Goal: Transaction & Acquisition: Purchase product/service

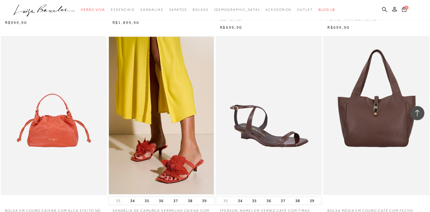
scroll to position [454, 0]
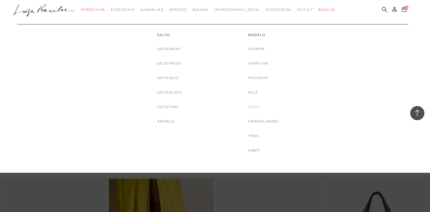
click at [259, 107] on link "Botas" at bounding box center [254, 107] width 12 height 6
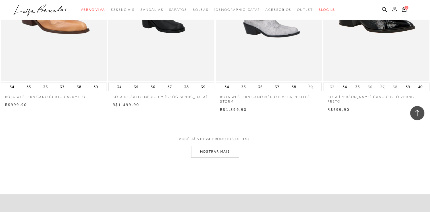
scroll to position [1164, 0]
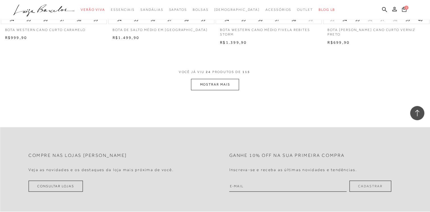
click at [235, 85] on button "MOSTRAR MAIS" at bounding box center [215, 84] width 48 height 11
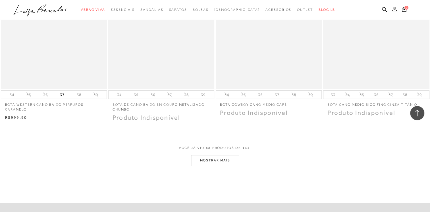
scroll to position [2300, 0]
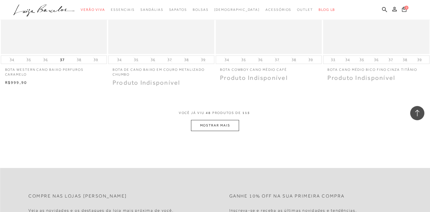
click at [219, 122] on button "MOSTRAR MAIS" at bounding box center [215, 125] width 48 height 11
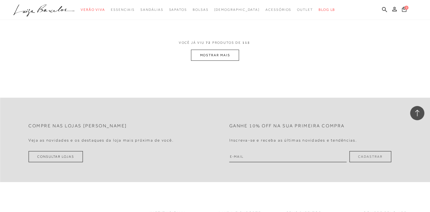
scroll to position [3492, 0]
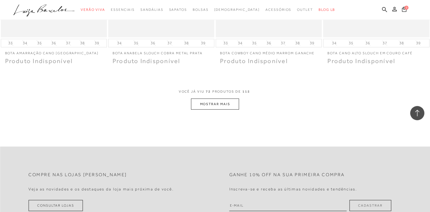
click at [213, 105] on button "MOSTRAR MAIS" at bounding box center [215, 104] width 48 height 11
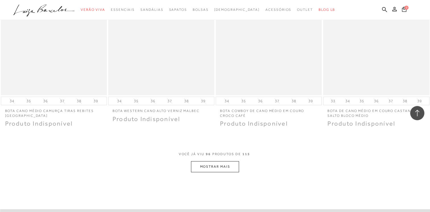
scroll to position [4628, 0]
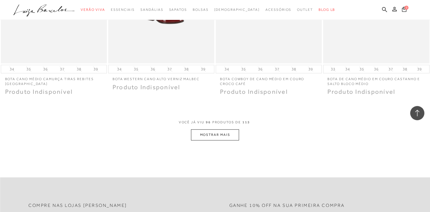
click at [217, 124] on span "VOCÊ JÁ VIU 96 PRODUTOS DE 115" at bounding box center [215, 122] width 73 height 4
click at [217, 132] on button "MOSTRAR MAIS" at bounding box center [215, 134] width 48 height 11
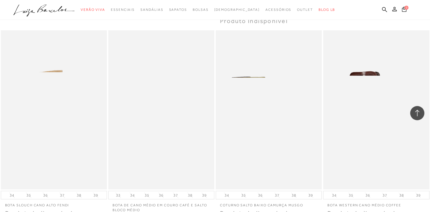
scroll to position [5224, 0]
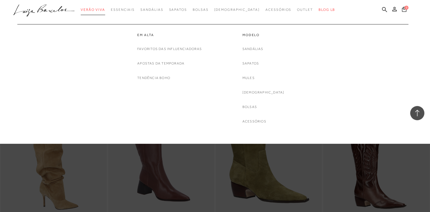
click at [105, 6] on link "Verão Viva" at bounding box center [93, 10] width 24 height 11
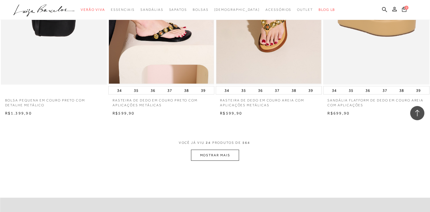
scroll to position [1193, 0]
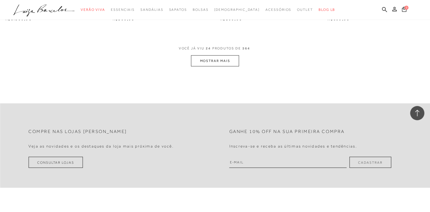
click at [229, 62] on button "MOSTRAR MAIS" at bounding box center [215, 60] width 48 height 11
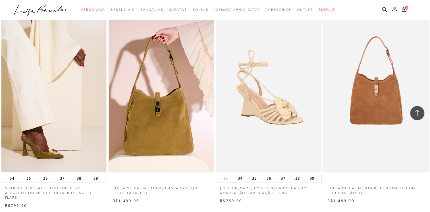
scroll to position [2357, 0]
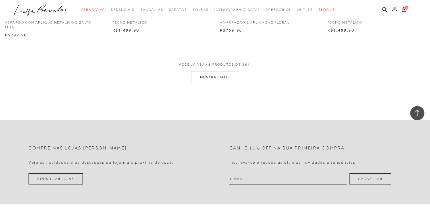
click at [218, 75] on button "MOSTRAR MAIS" at bounding box center [215, 77] width 48 height 11
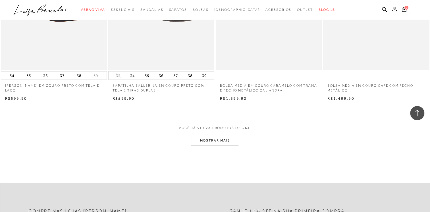
scroll to position [3549, 0]
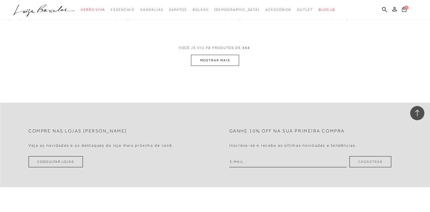
click at [211, 60] on button "MOSTRAR MAIS" at bounding box center [215, 60] width 48 height 11
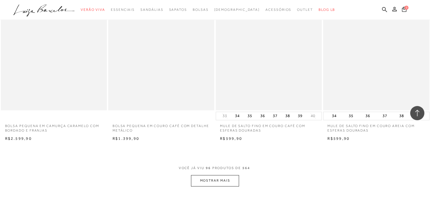
scroll to position [4571, 0]
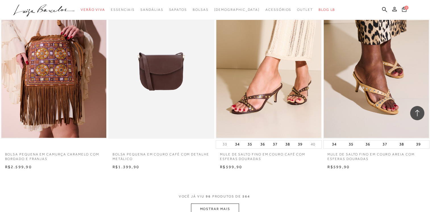
click at [210, 206] on button "MOSTRAR MAIS" at bounding box center [215, 208] width 48 height 11
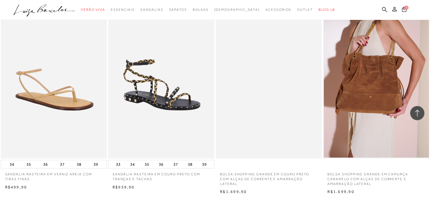
scroll to position [5849, 0]
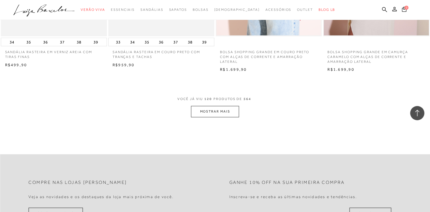
click at [206, 112] on button "MOSTRAR MAIS" at bounding box center [215, 111] width 48 height 11
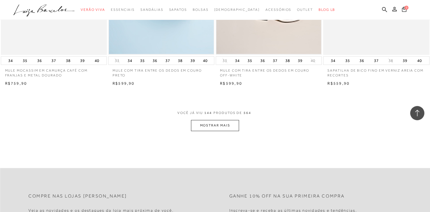
scroll to position [7013, 0]
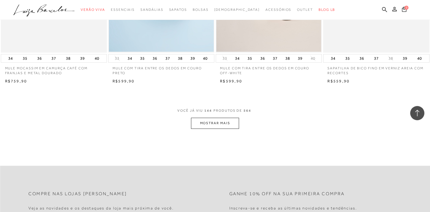
click at [200, 124] on button "MOSTRAR MAIS" at bounding box center [215, 123] width 48 height 11
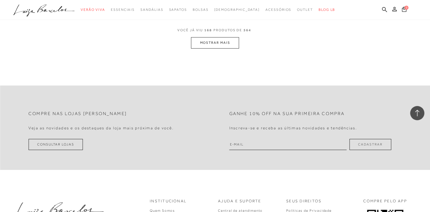
scroll to position [8262, 0]
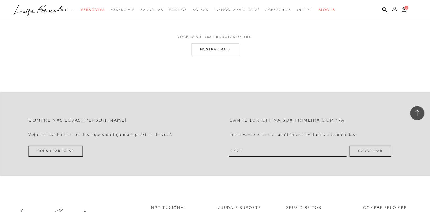
click at [218, 49] on button "MOSTRAR MAIS" at bounding box center [215, 49] width 48 height 11
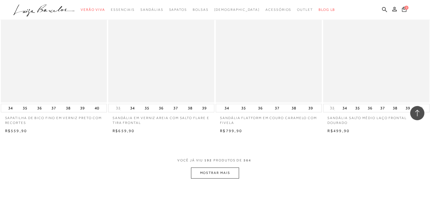
scroll to position [9341, 0]
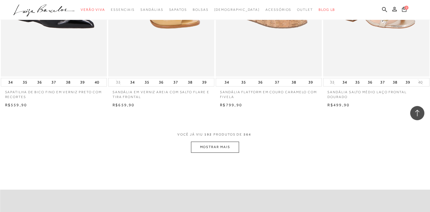
click at [227, 150] on button "MOSTRAR MAIS" at bounding box center [215, 146] width 48 height 11
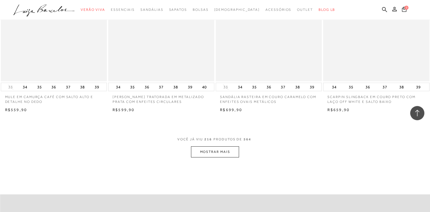
scroll to position [10562, 0]
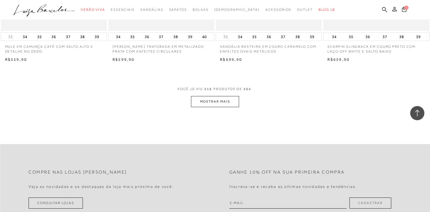
click at [225, 98] on button "MOSTRAR MAIS" at bounding box center [215, 101] width 48 height 11
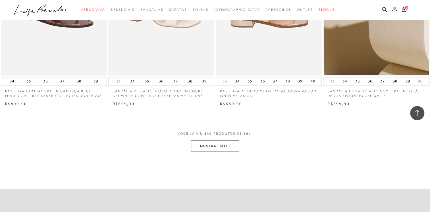
scroll to position [11755, 0]
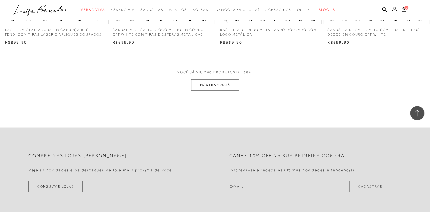
click at [235, 83] on button "MOSTRAR MAIS" at bounding box center [215, 84] width 48 height 11
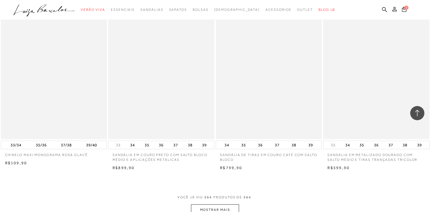
scroll to position [12834, 0]
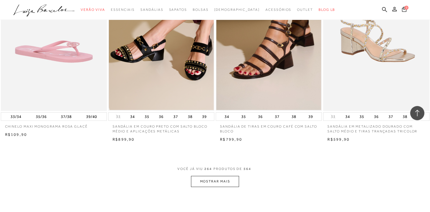
click at [233, 182] on button "MOSTRAR MAIS" at bounding box center [215, 181] width 48 height 11
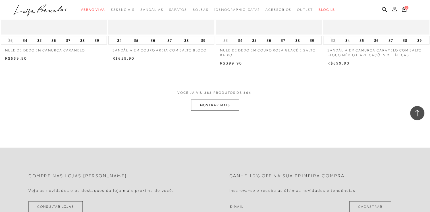
scroll to position [14085, 0]
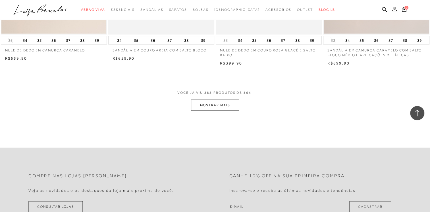
click at [218, 107] on button "MOSTRAR MAIS" at bounding box center [215, 105] width 48 height 11
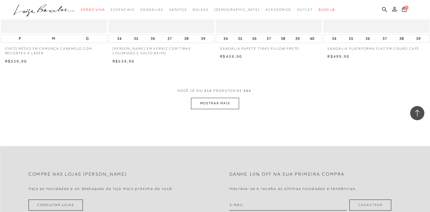
scroll to position [15306, 0]
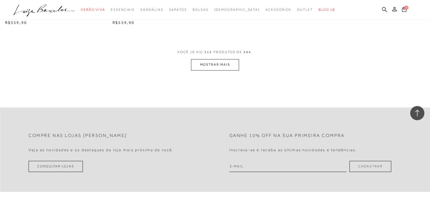
click at [215, 68] on button "MOSTRAR MAIS" at bounding box center [215, 64] width 48 height 11
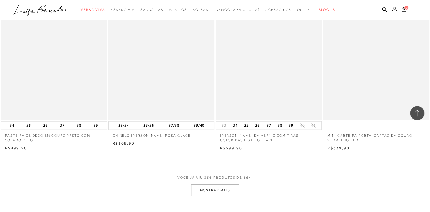
scroll to position [16385, 0]
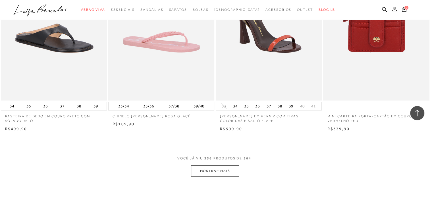
click at [228, 171] on button "MOSTRAR MAIS" at bounding box center [215, 170] width 48 height 11
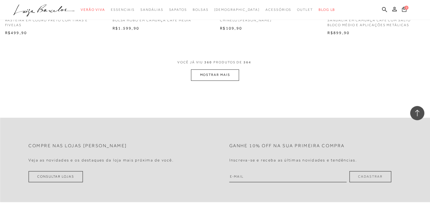
scroll to position [17634, 0]
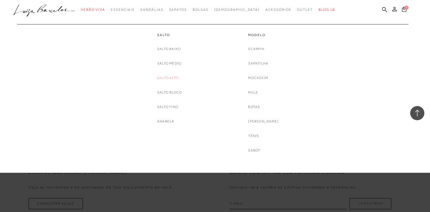
click at [169, 79] on link "Salto Alto" at bounding box center [167, 78] width 21 height 6
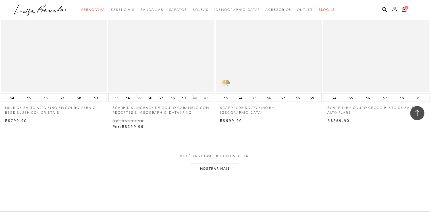
scroll to position [1136, 0]
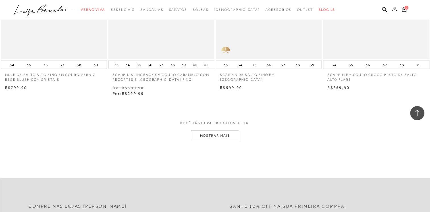
click at [207, 141] on button "MOSTRAR MAIS" at bounding box center [215, 135] width 48 height 11
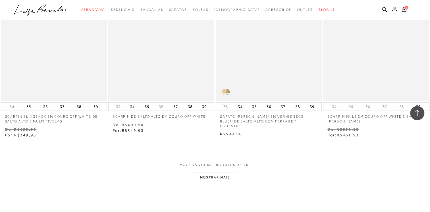
scroll to position [2328, 0]
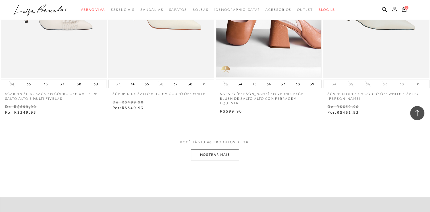
click at [222, 152] on button "MOSTRAR MAIS" at bounding box center [215, 154] width 48 height 11
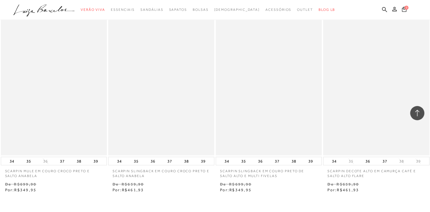
scroll to position [3578, 0]
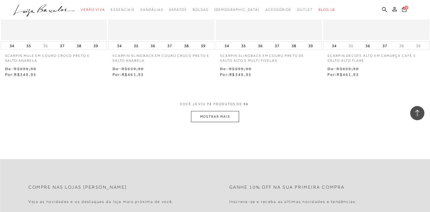
click at [227, 117] on button "MOSTRAR MAIS" at bounding box center [215, 116] width 48 height 11
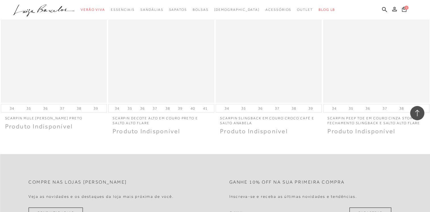
scroll to position [4685, 0]
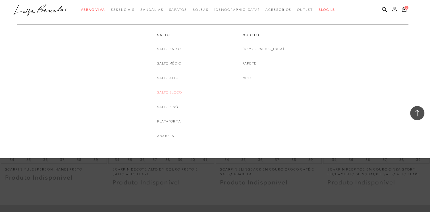
click at [162, 92] on link "Salto Bloco" at bounding box center [169, 92] width 25 height 6
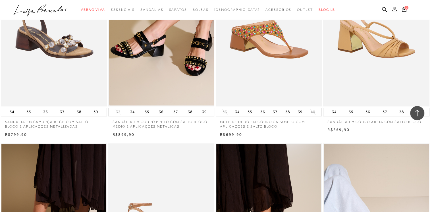
scroll to position [852, 0]
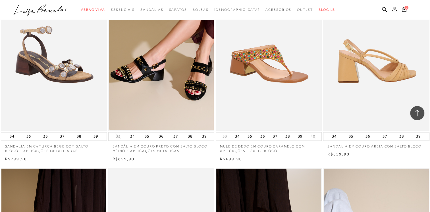
click at [385, 62] on img at bounding box center [375, 51] width 105 height 159
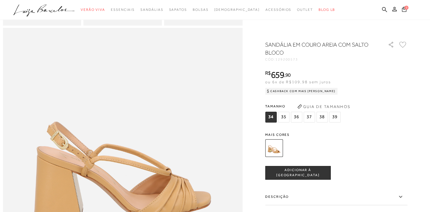
scroll to position [341, 0]
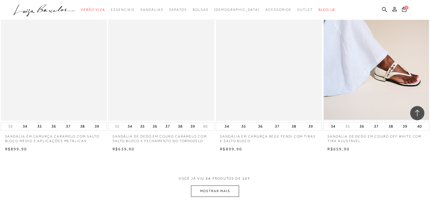
scroll to position [1107, 0]
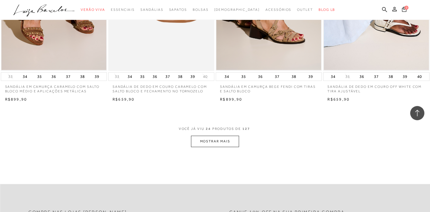
click at [223, 140] on button "MOSTRAR MAIS" at bounding box center [215, 141] width 48 height 11
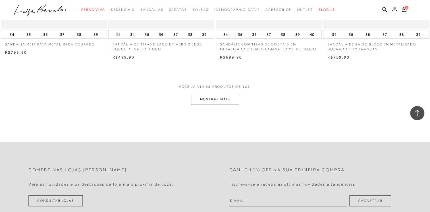
scroll to position [2357, 0]
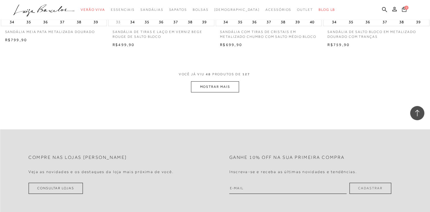
click at [237, 78] on span "VOCÊ JÁ VIU 48 PRODUTOS DE 127" at bounding box center [215, 76] width 73 height 10
click at [233, 87] on button "MOSTRAR MAIS" at bounding box center [215, 86] width 48 height 11
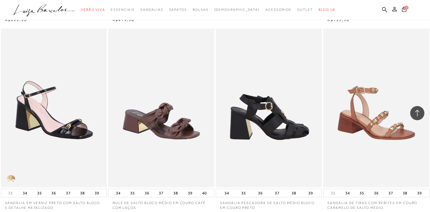
scroll to position [2783, 0]
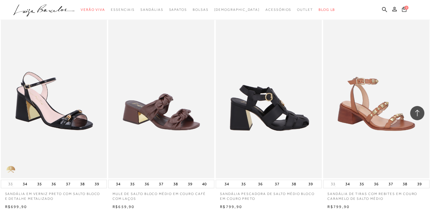
click at [259, 112] on img at bounding box center [268, 98] width 105 height 159
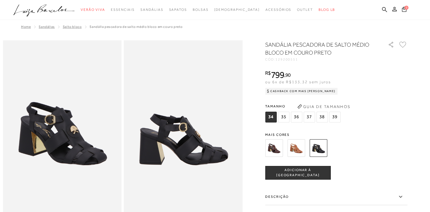
click at [277, 148] on img at bounding box center [274, 148] width 18 height 18
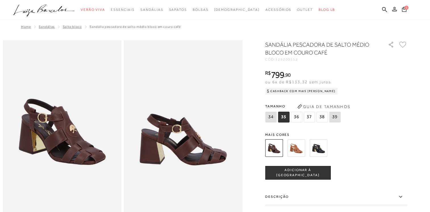
click at [295, 145] on img at bounding box center [296, 148] width 18 height 18
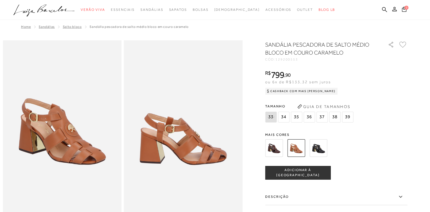
click at [274, 147] on img at bounding box center [274, 148] width 18 height 18
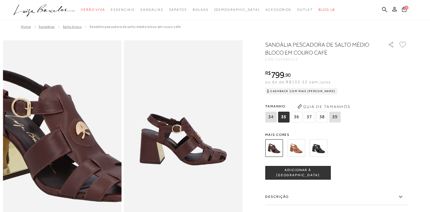
click at [62, 129] on img at bounding box center [60, 131] width 237 height 356
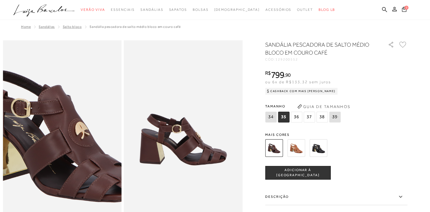
click at [63, 129] on img at bounding box center [60, 131] width 237 height 356
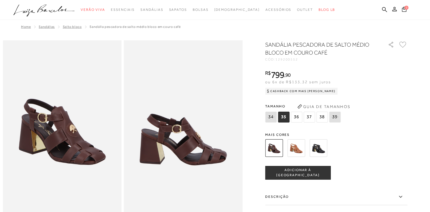
click at [239, 73] on img at bounding box center [183, 129] width 119 height 178
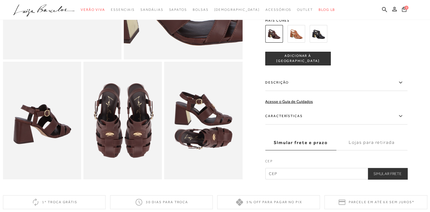
scroll to position [170, 0]
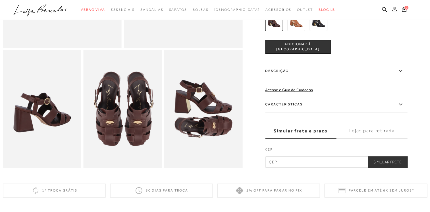
click at [135, 140] on img at bounding box center [122, 109] width 78 height 118
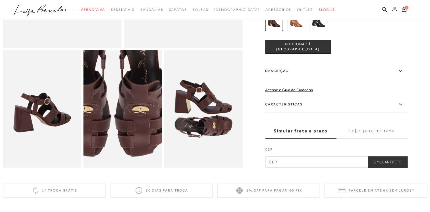
click at [135, 140] on img at bounding box center [110, 82] width 156 height 235
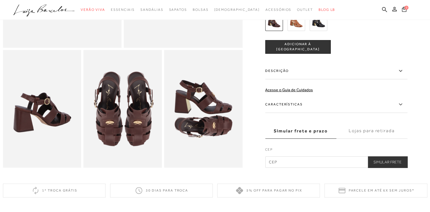
click at [192, 110] on img at bounding box center [203, 109] width 78 height 118
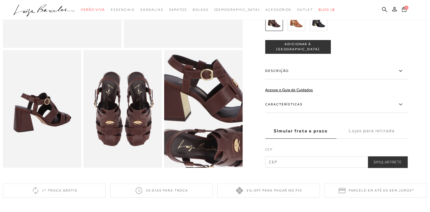
click at [192, 110] on img at bounding box center [215, 112] width 156 height 235
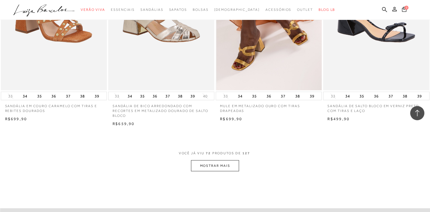
scroll to position [3464, 0]
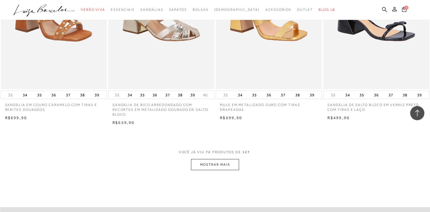
click at [201, 164] on button "MOSTRAR MAIS" at bounding box center [215, 164] width 48 height 11
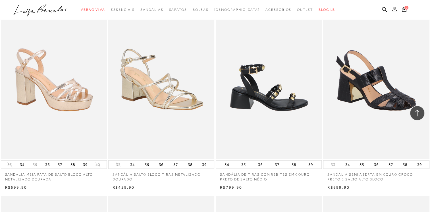
scroll to position [4003, 0]
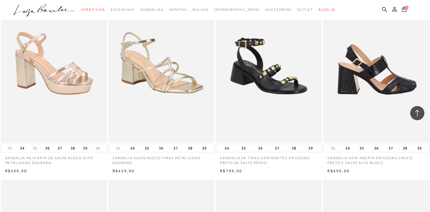
click at [377, 61] on img at bounding box center [375, 63] width 105 height 159
click at [380, 78] on img at bounding box center [375, 63] width 105 height 159
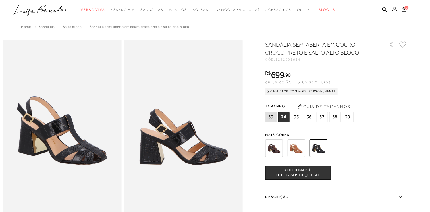
click at [281, 150] on img at bounding box center [274, 148] width 18 height 18
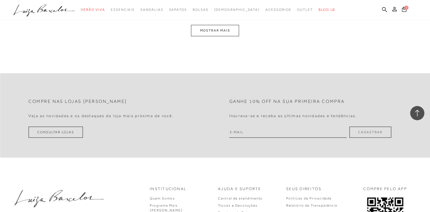
scroll to position [1205, 0]
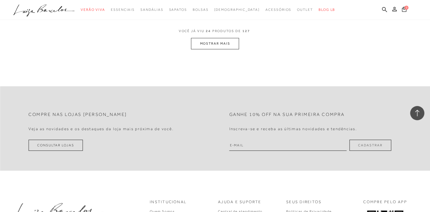
click at [224, 45] on button "MOSTRAR MAIS" at bounding box center [215, 43] width 48 height 11
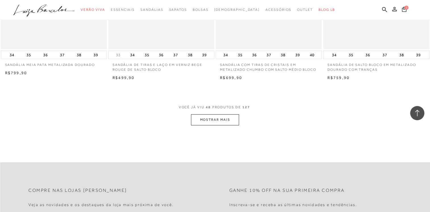
scroll to position [2315, 0]
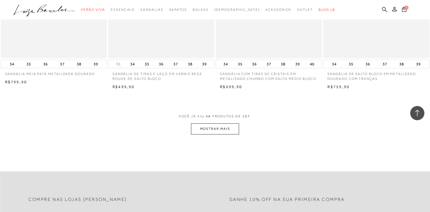
click at [224, 127] on button "MOSTRAR MAIS" at bounding box center [215, 128] width 48 height 11
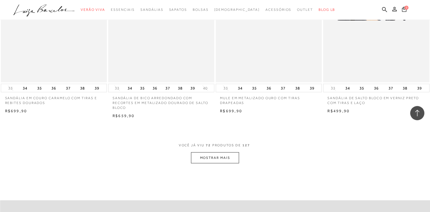
scroll to position [3507, 0]
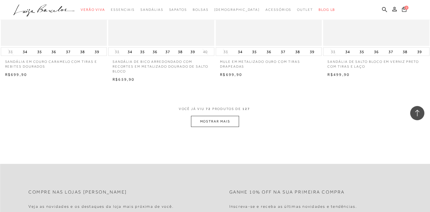
click at [214, 116] on button "MOSTRAR MAIS" at bounding box center [215, 121] width 48 height 11
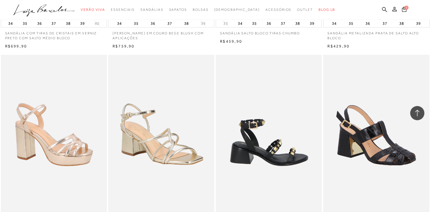
scroll to position [3933, 0]
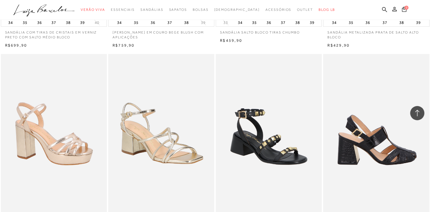
click at [361, 134] on img at bounding box center [375, 133] width 105 height 159
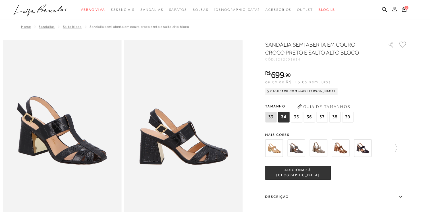
click at [365, 147] on img at bounding box center [362, 148] width 18 height 18
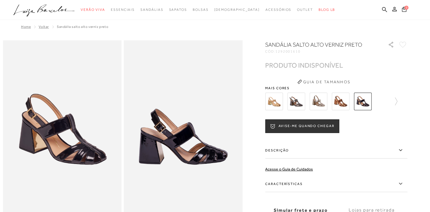
click at [343, 104] on img at bounding box center [340, 102] width 18 height 18
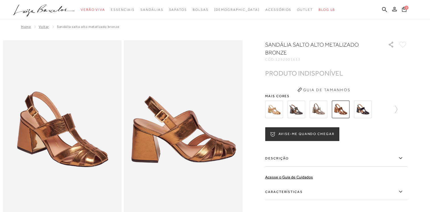
click at [325, 104] on img at bounding box center [318, 110] width 18 height 18
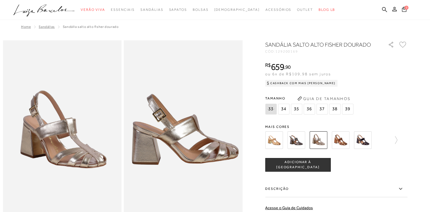
click at [272, 143] on img at bounding box center [274, 140] width 18 height 18
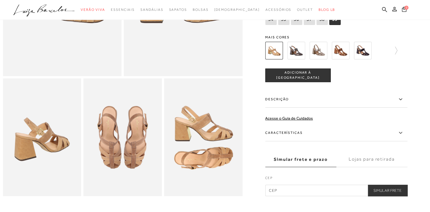
scroll to position [85, 0]
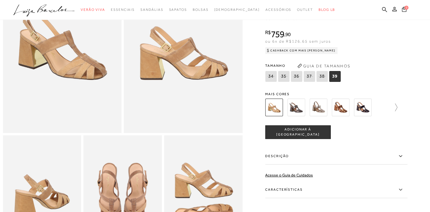
click at [397, 111] on icon at bounding box center [393, 107] width 8 height 8
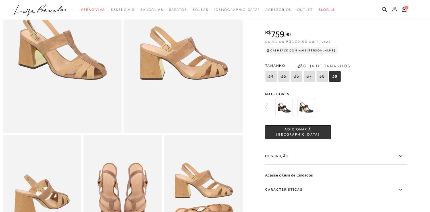
click at [303, 115] on img at bounding box center [306, 108] width 18 height 18
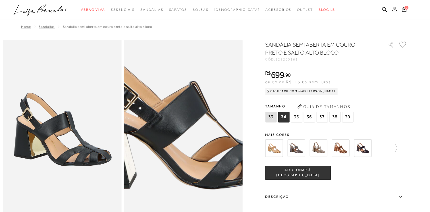
click at [187, 140] on img at bounding box center [180, 120] width 237 height 356
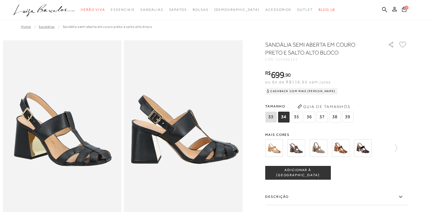
scroll to position [28, 0]
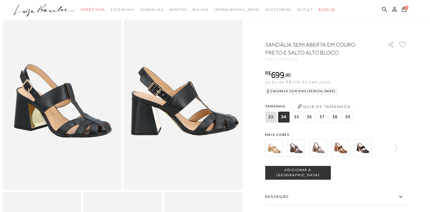
click at [332, 115] on span "38" at bounding box center [334, 117] width 11 height 11
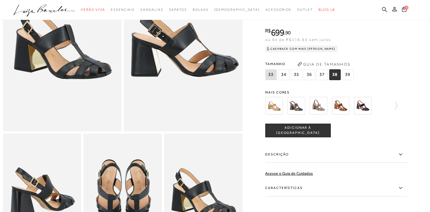
scroll to position [57, 0]
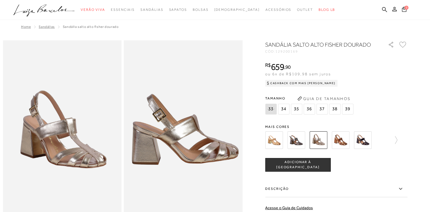
scroll to position [142, 0]
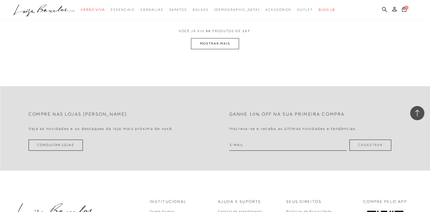
scroll to position [4685, 0]
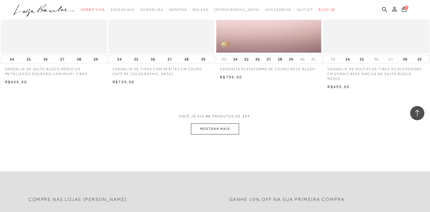
click at [213, 130] on button "MOSTRAR MAIS" at bounding box center [215, 128] width 48 height 11
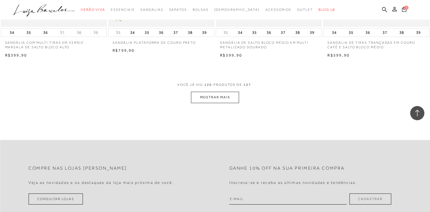
scroll to position [5906, 0]
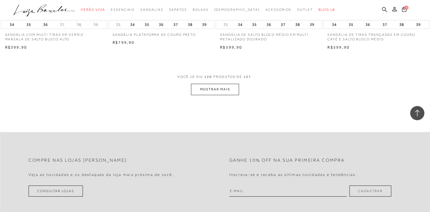
click at [208, 91] on button "MOSTRAR MAIS" at bounding box center [215, 89] width 48 height 11
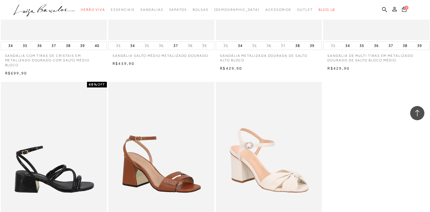
scroll to position [6076, 0]
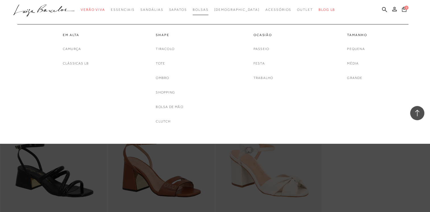
click at [208, 10] on span "Bolsas" at bounding box center [201, 10] width 16 height 4
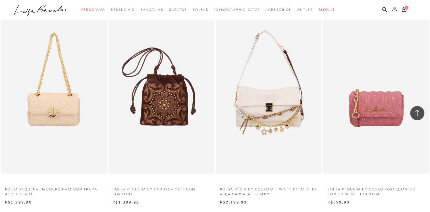
scroll to position [1107, 0]
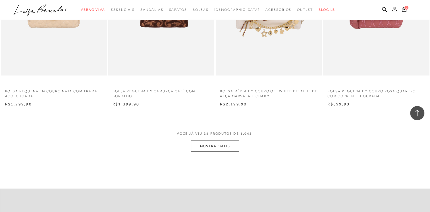
click at [228, 149] on button "MOSTRAR MAIS" at bounding box center [215, 146] width 48 height 11
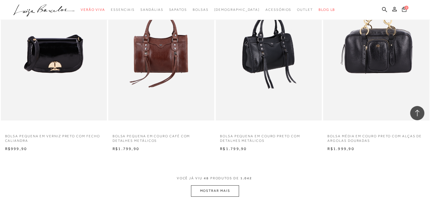
scroll to position [2271, 0]
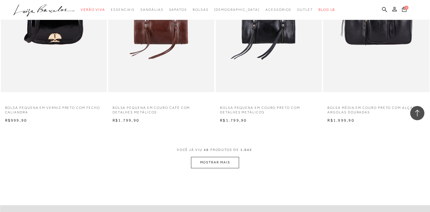
click at [215, 163] on button "MOSTRAR MAIS" at bounding box center [215, 162] width 48 height 11
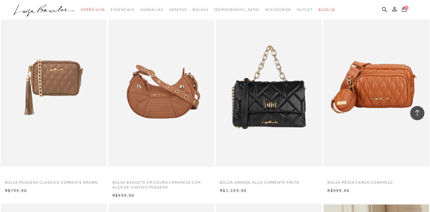
scroll to position [3180, 0]
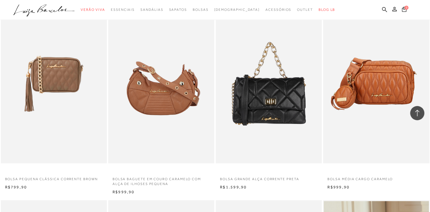
drag, startPoint x: 204, startPoint y: 78, endPoint x: 329, endPoint y: 11, distance: 142.0
click at [329, 11] on ul ".a{fill-rule:evenodd;} Verão Viva Em alta Favoritos das Influenciadoras Apostas…" at bounding box center [210, 10] width 394 height 11
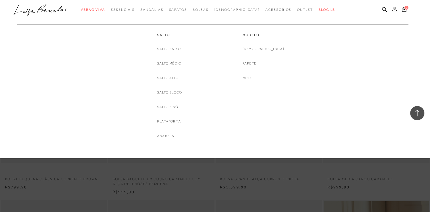
click at [163, 8] on span "Sandálias" at bounding box center [151, 10] width 23 height 4
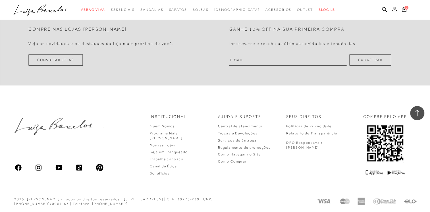
scroll to position [1148, 0]
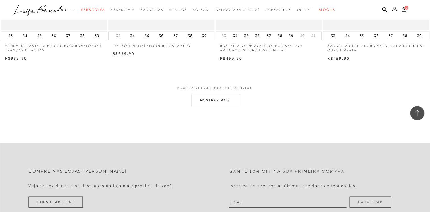
click at [214, 102] on button "MOSTRAR MAIS" at bounding box center [215, 100] width 48 height 11
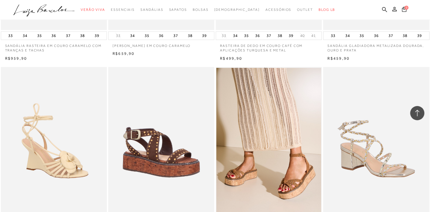
scroll to position [1148, 0]
